Goal: Transaction & Acquisition: Download file/media

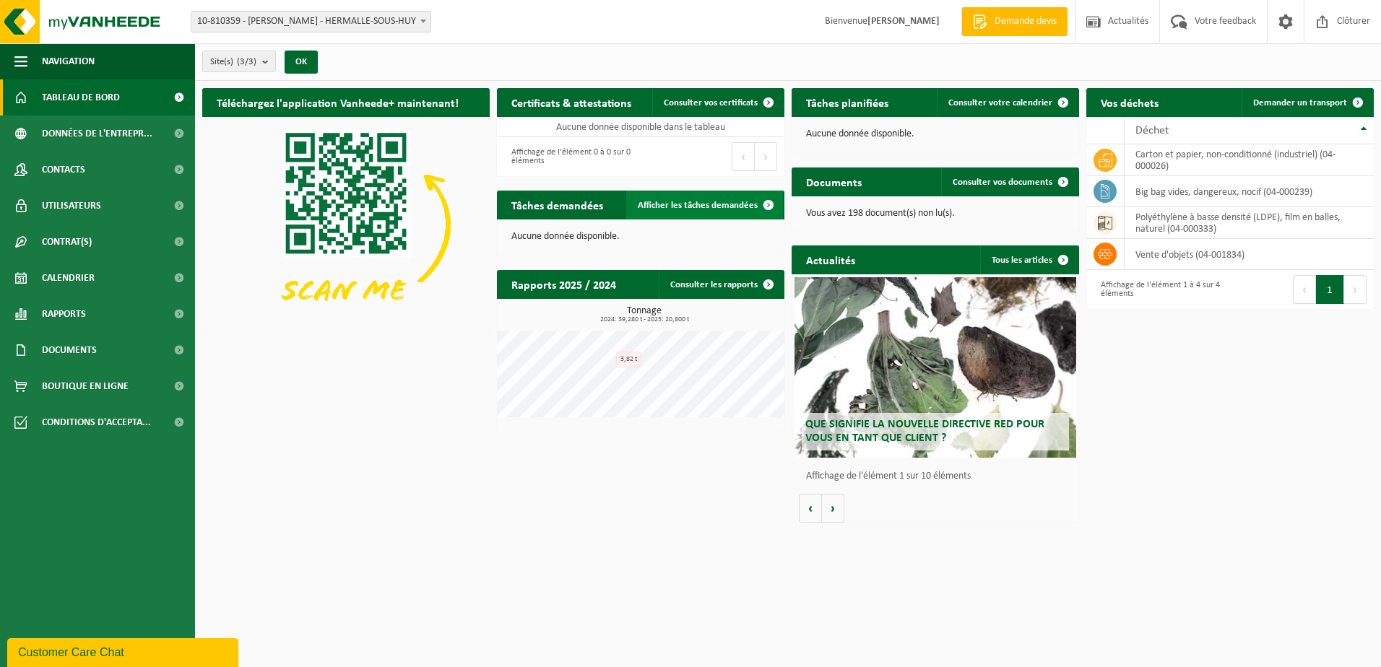
click at [657, 204] on span "Afficher les tâches demandées" at bounding box center [698, 205] width 120 height 9
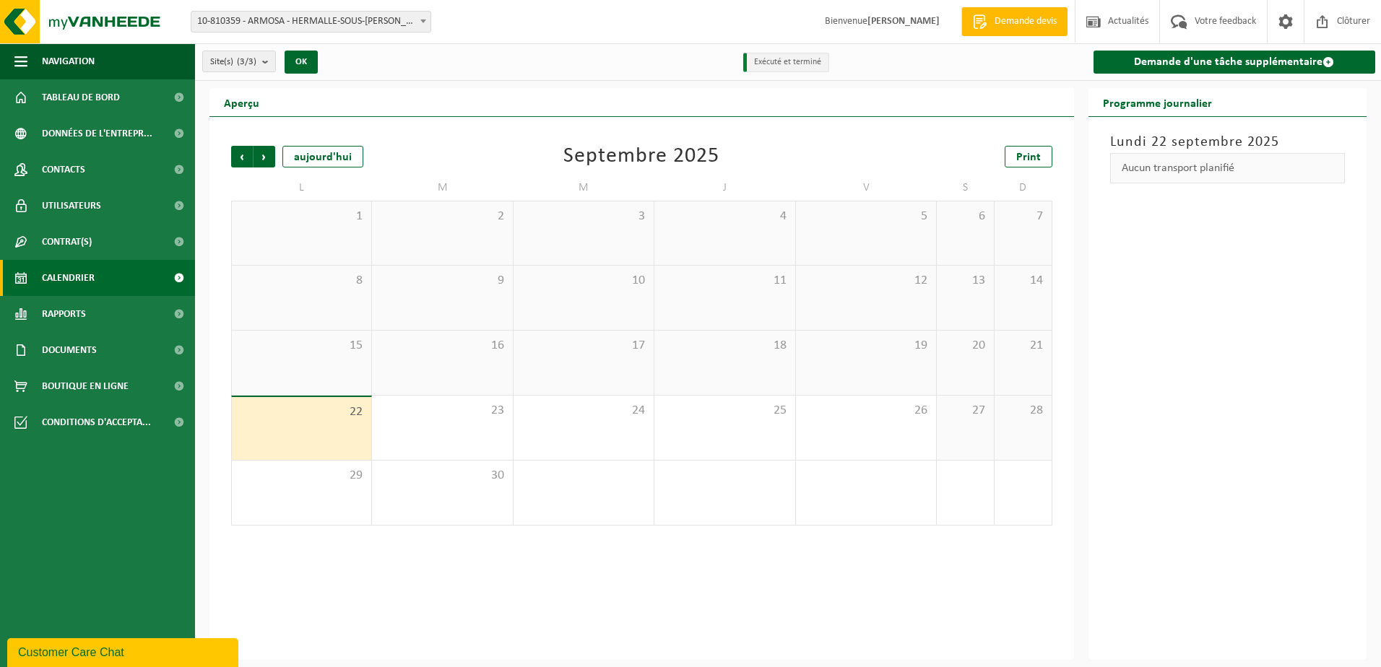
drag, startPoint x: 743, startPoint y: 149, endPoint x: 736, endPoint y: 138, distance: 13.0
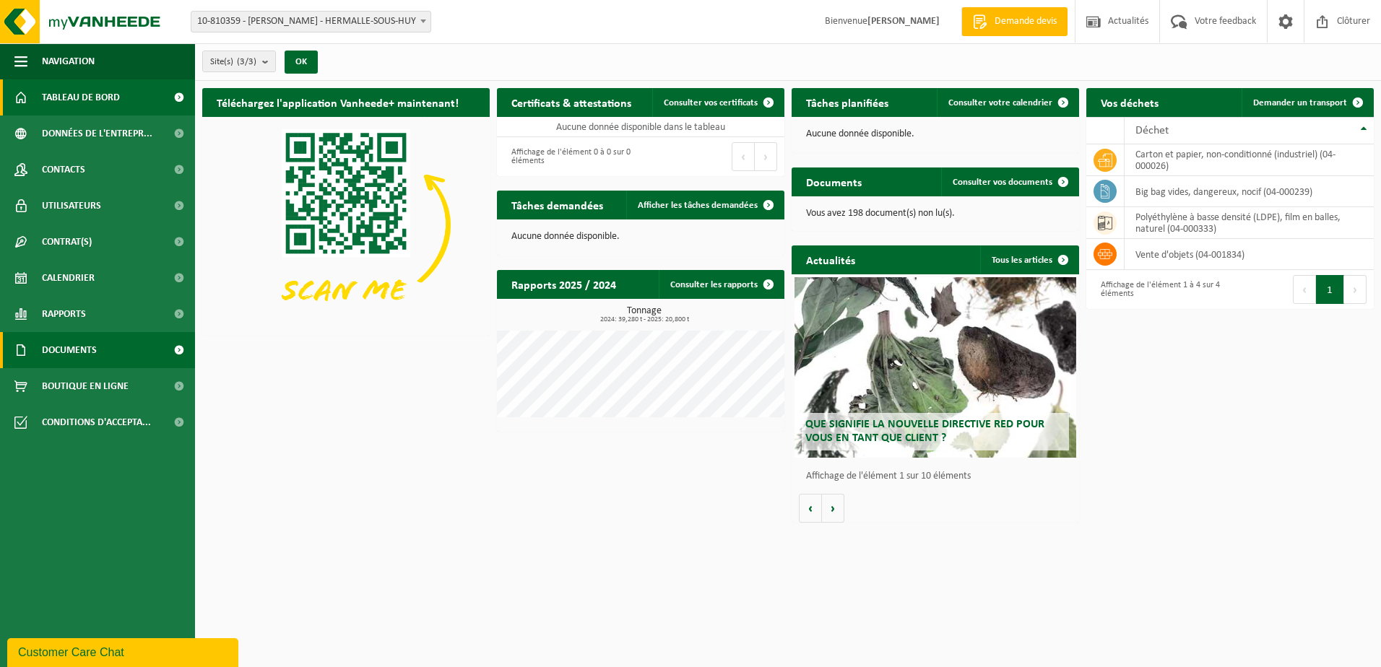
click at [73, 352] on span "Documents" at bounding box center [69, 350] width 55 height 36
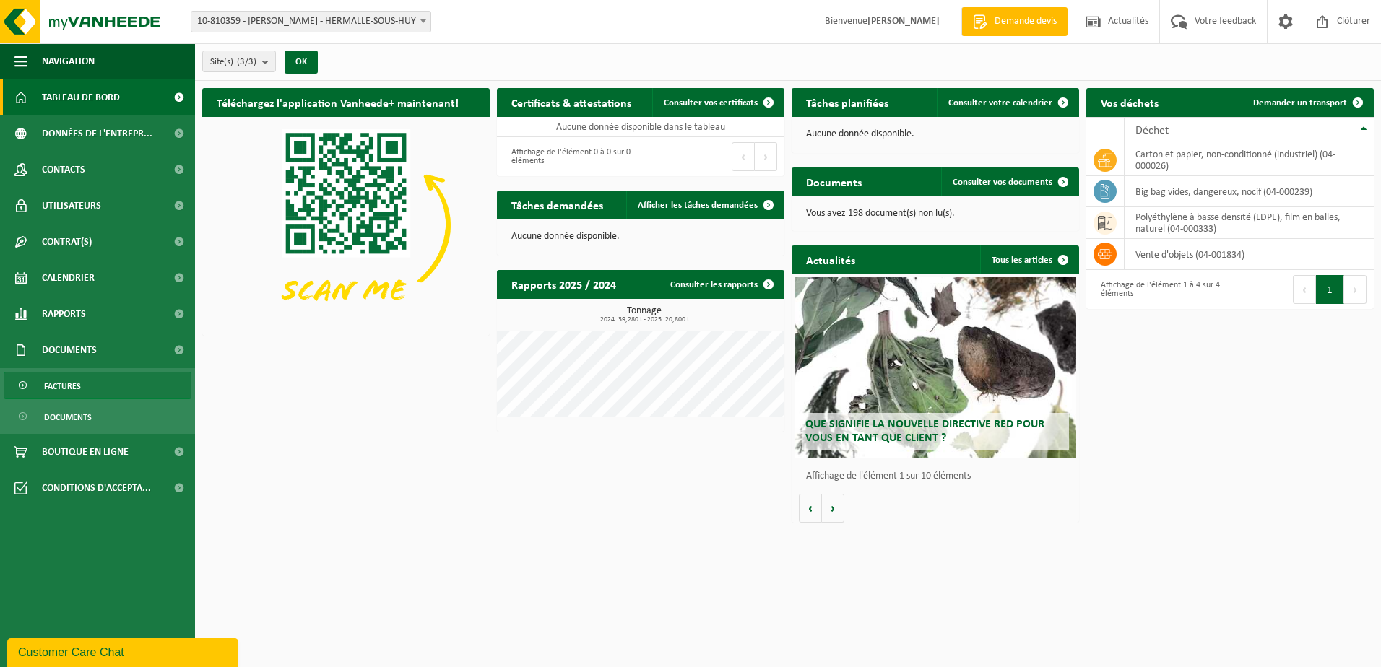
click at [72, 385] on span "Factures" at bounding box center [62, 386] width 37 height 27
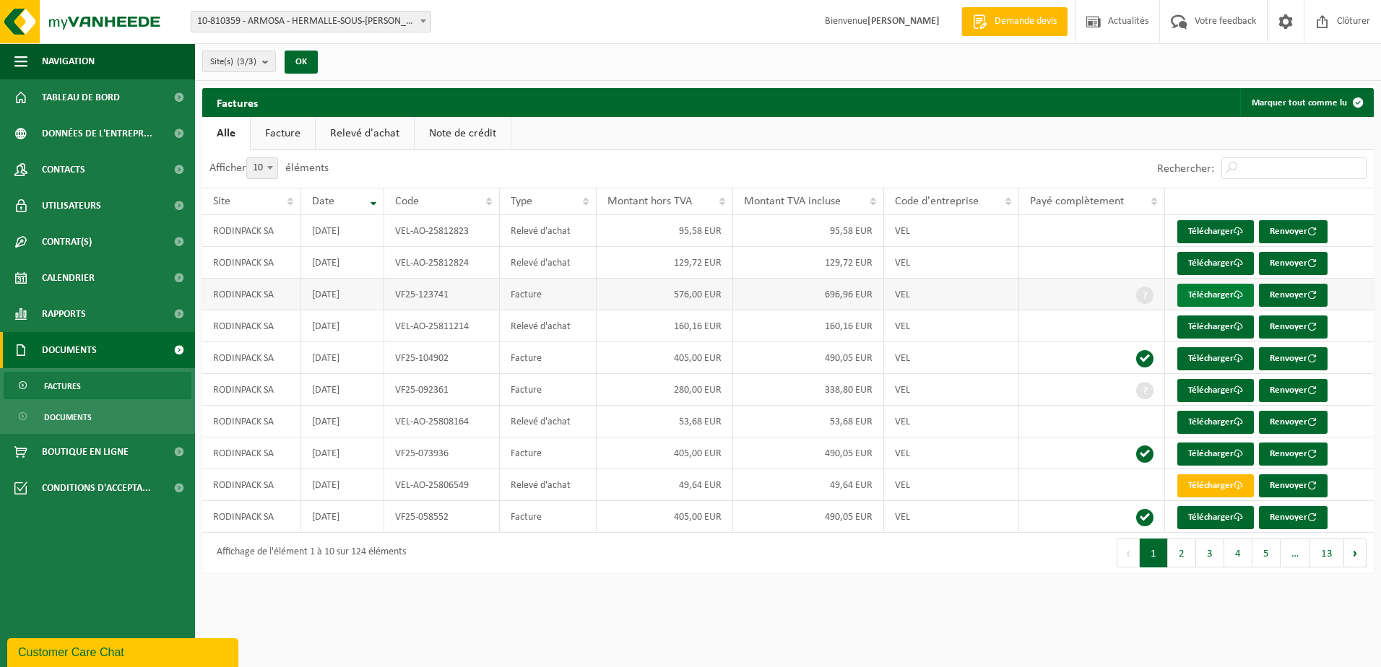
click at [1226, 293] on link "Télécharger" at bounding box center [1215, 295] width 77 height 23
